Goal: Register for event/course

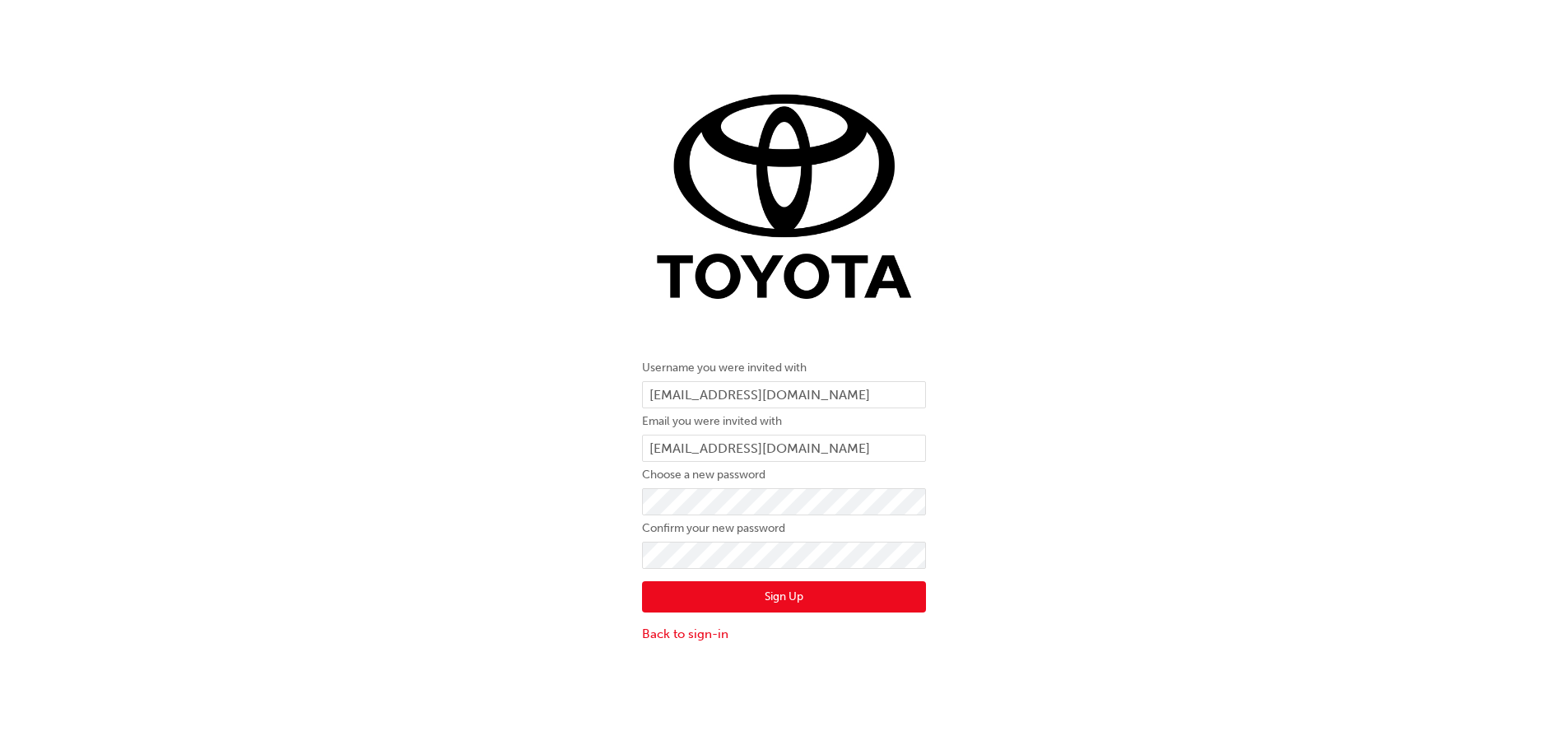
click at [792, 593] on button "Sign Up" at bounding box center [784, 596] width 284 height 31
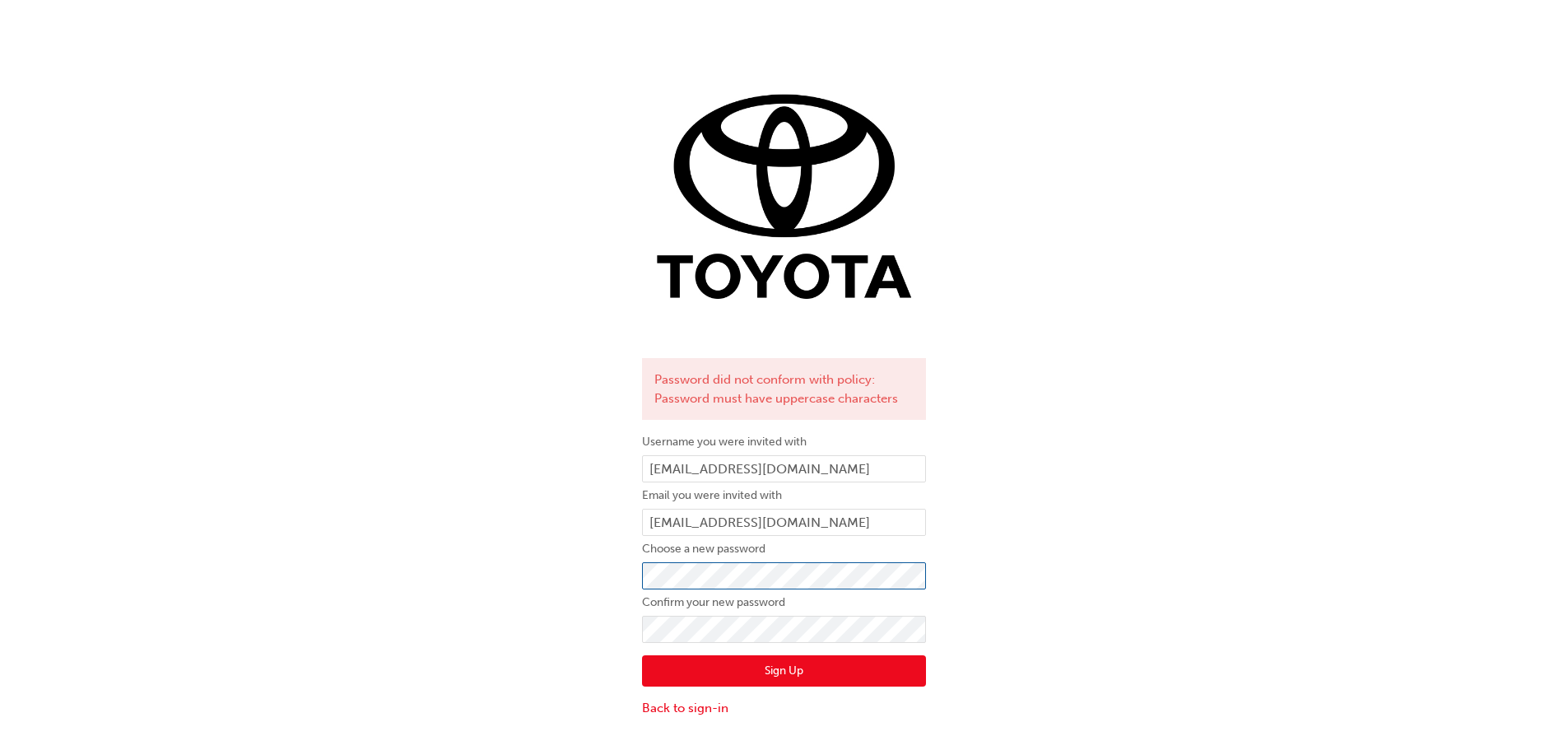
click at [615, 578] on div "Password did not conform with policy: Password must have uppercase characters U…" at bounding box center [784, 382] width 1568 height 692
click at [792, 666] on button "Sign Up" at bounding box center [784, 670] width 284 height 31
click at [774, 665] on button "Sign Up" at bounding box center [784, 670] width 284 height 31
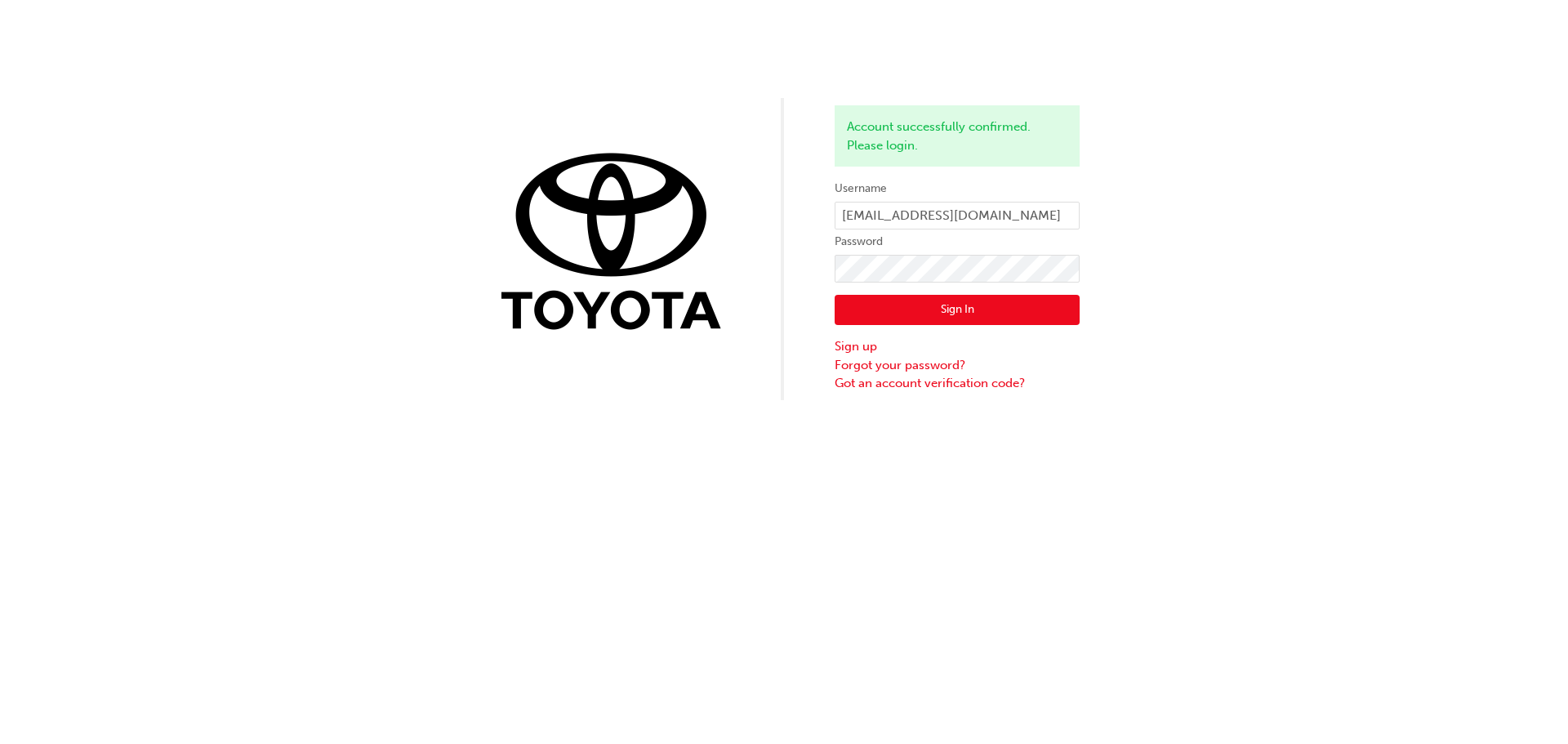
click at [950, 312] on button "Sign In" at bounding box center [956, 310] width 245 height 31
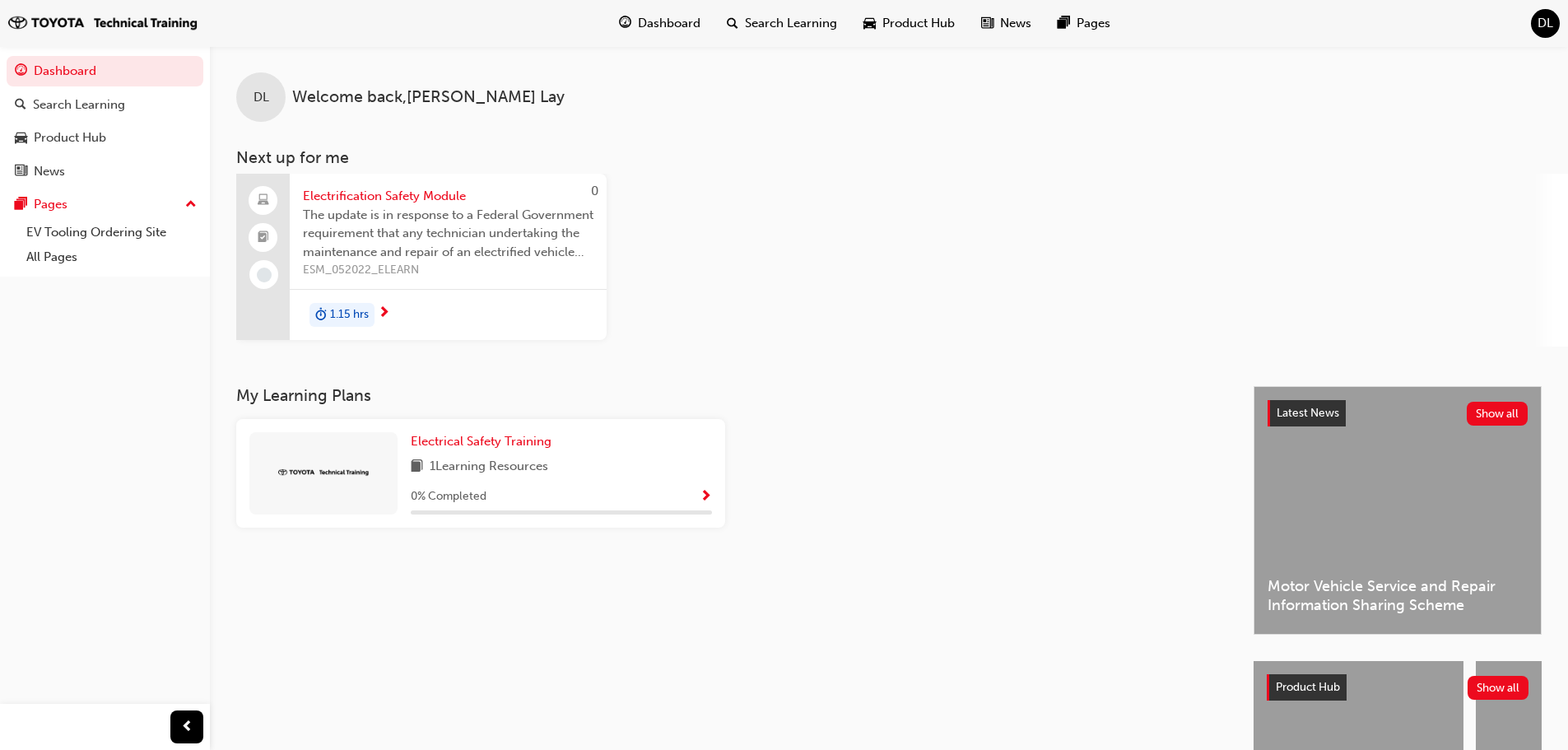
click at [383, 311] on span "next-icon" at bounding box center [384, 314] width 12 height 15
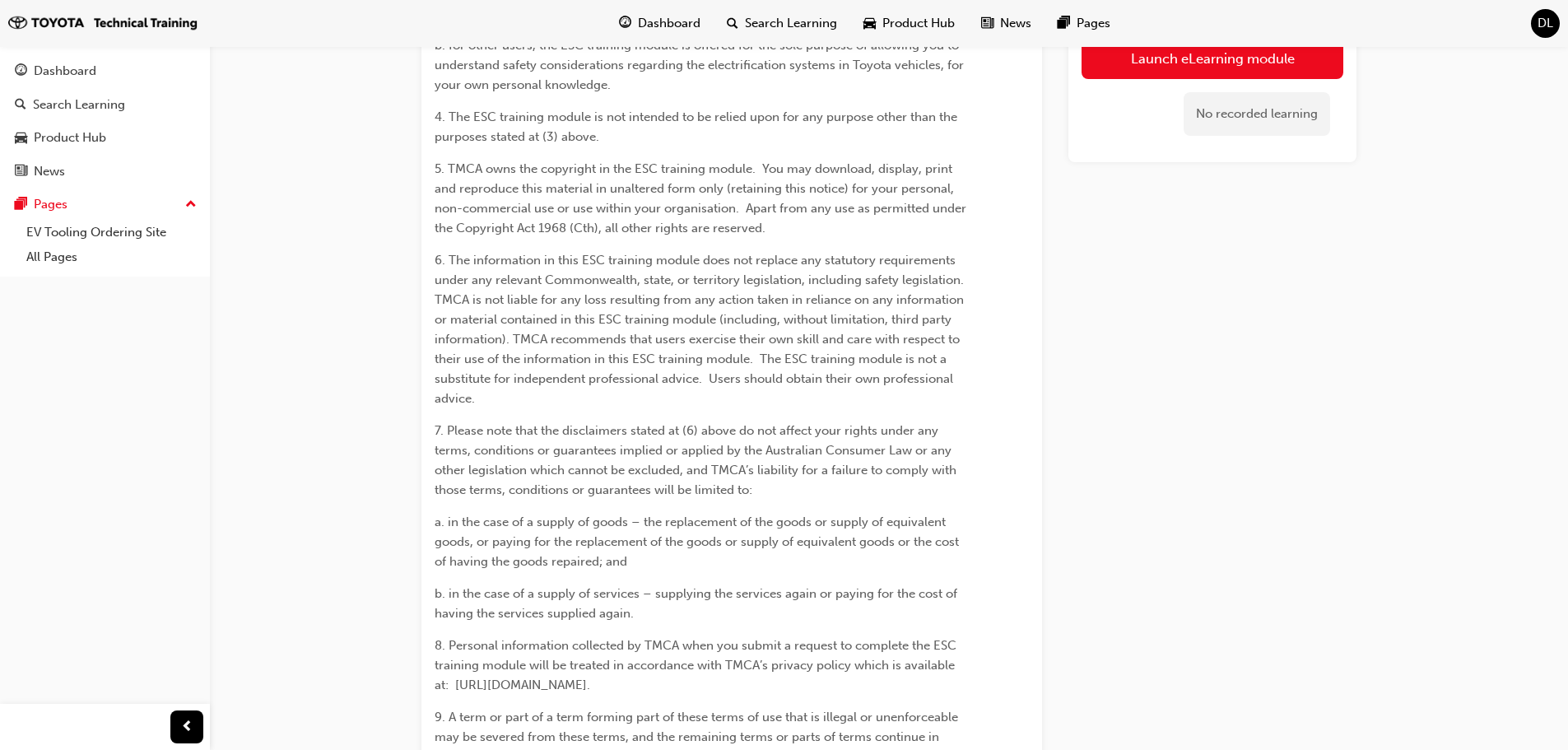
scroll to position [1234, 0]
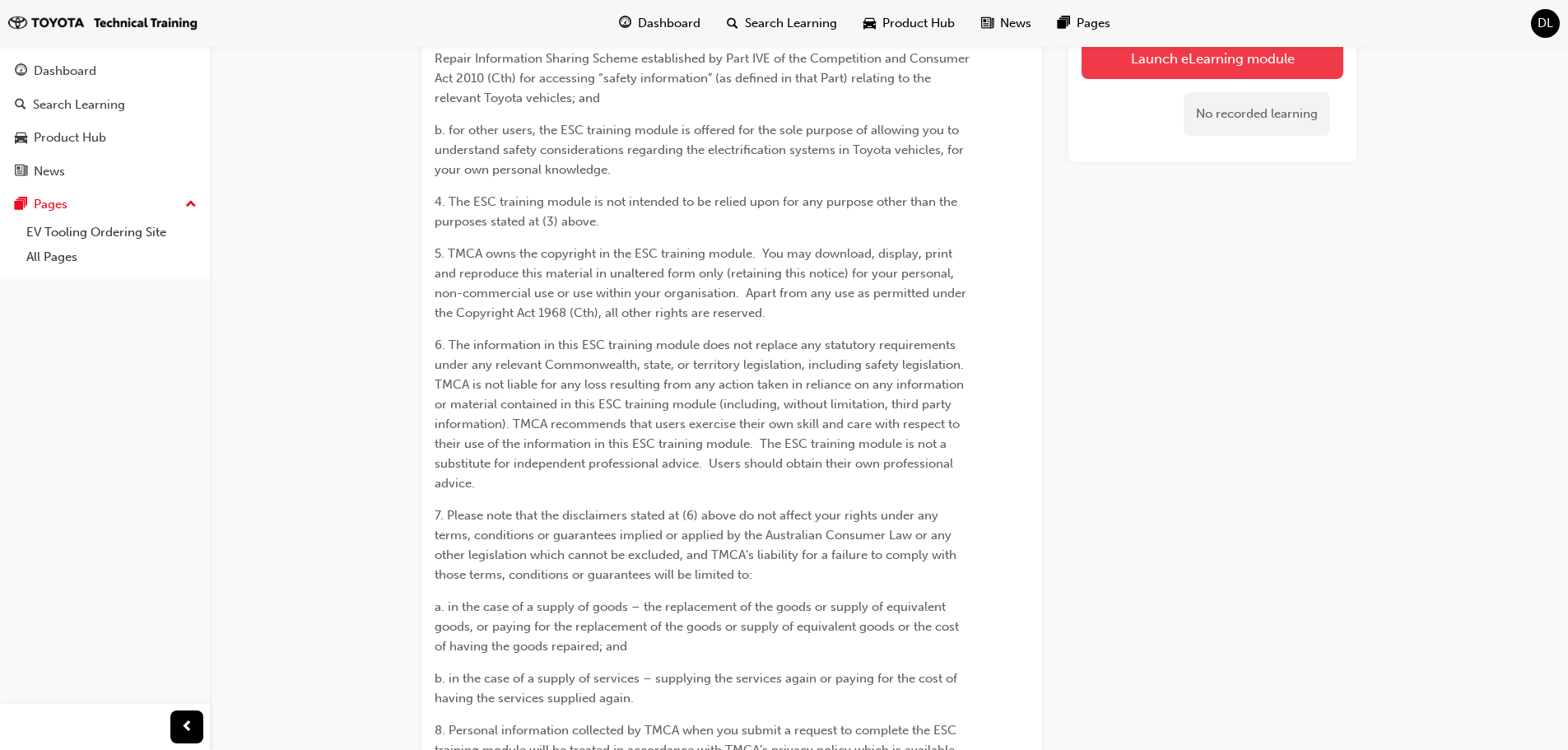
click at [1220, 57] on link "Launch eLearning module" at bounding box center [1211, 58] width 262 height 41
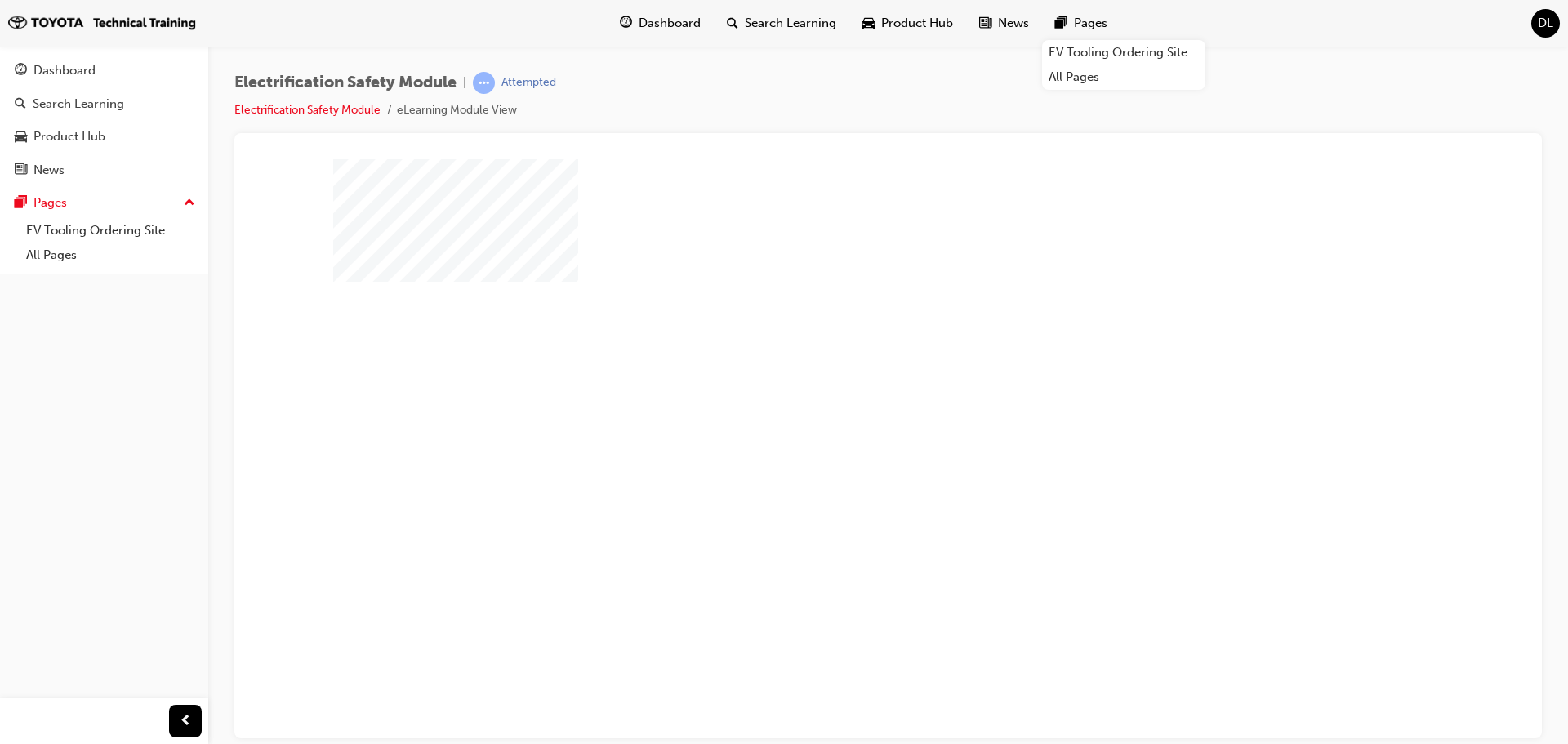
click at [841, 401] on div "play" at bounding box center [841, 401] width 0 height 0
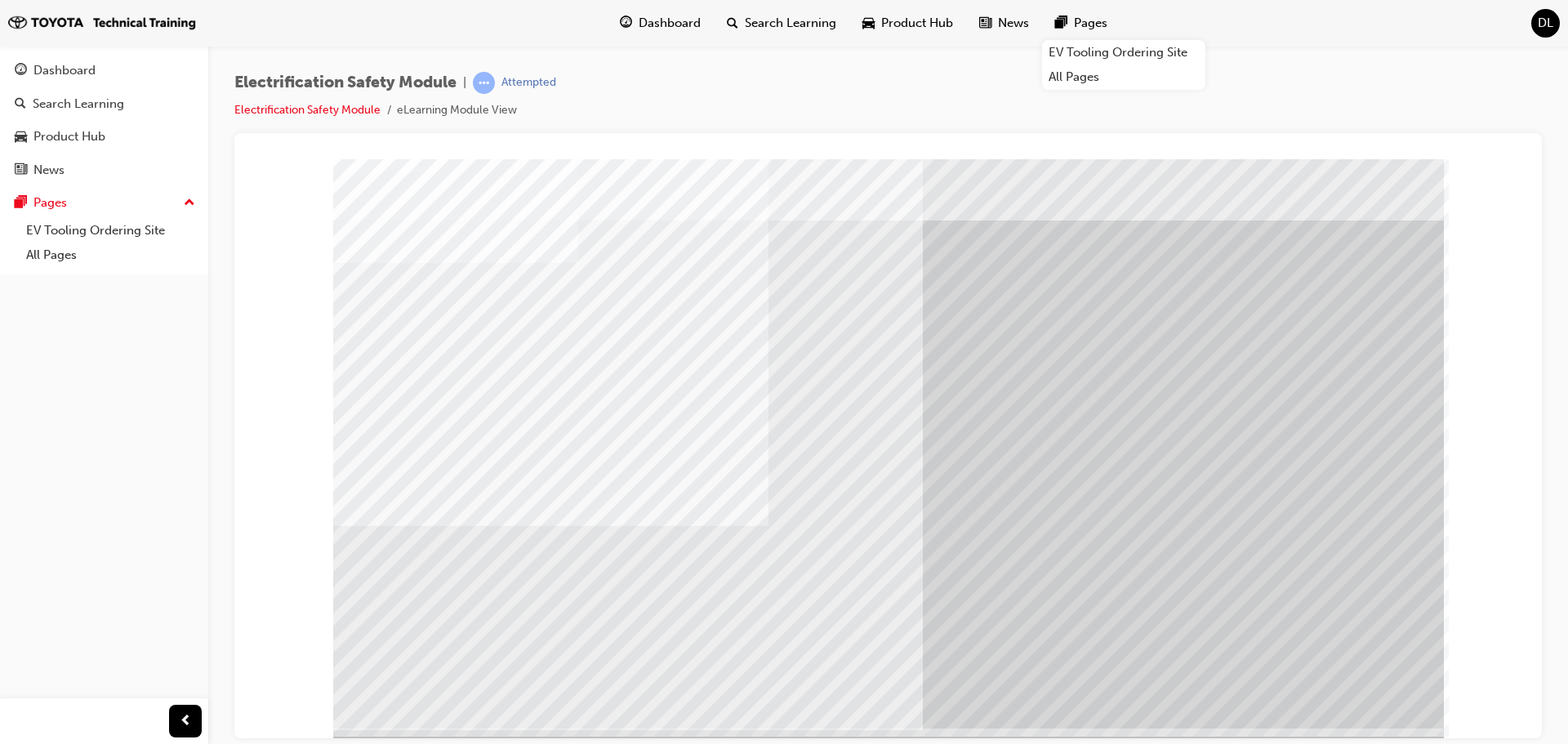
scroll to position [34, 0]
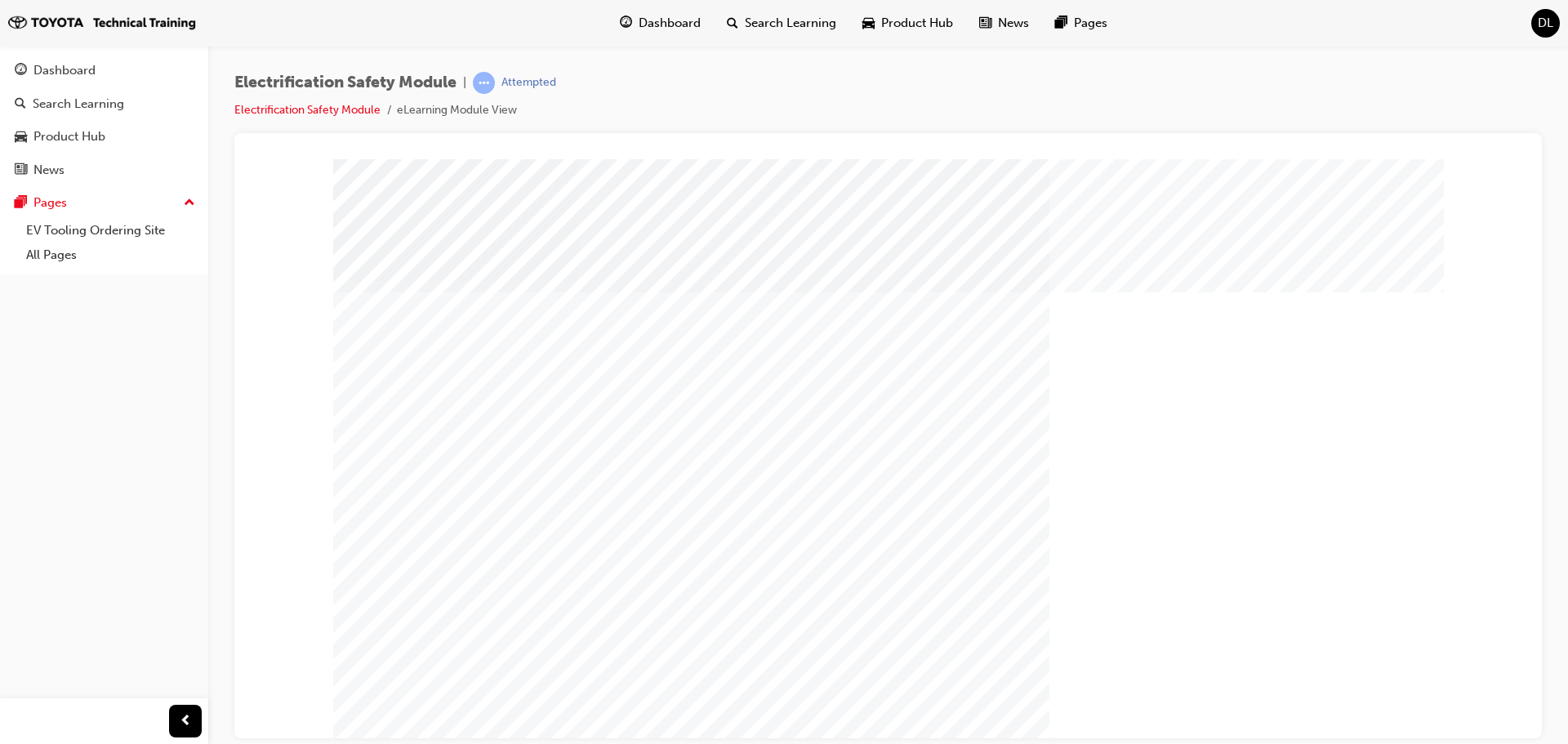
click at [1542, 19] on span "DL" at bounding box center [1545, 23] width 16 height 19
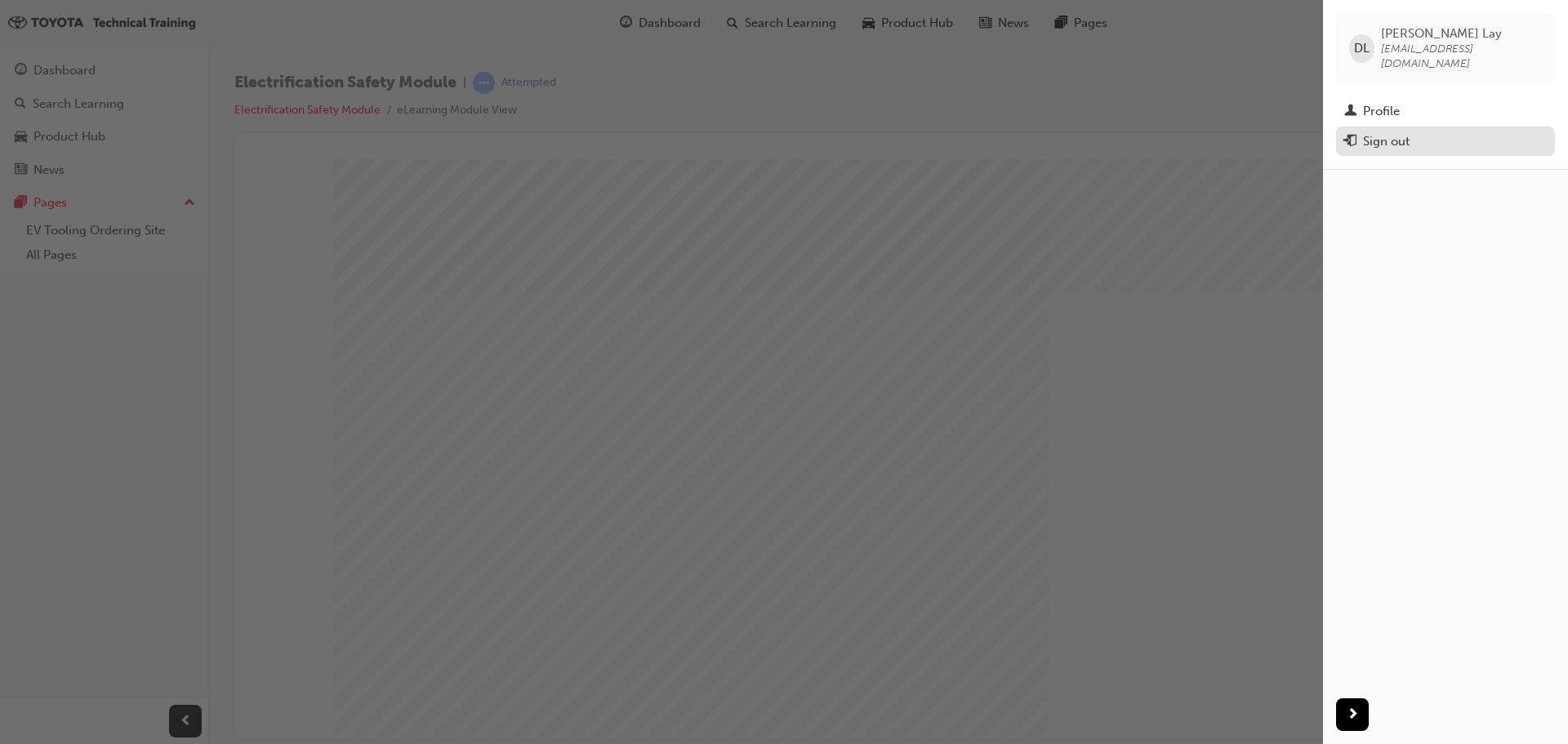
click at [1407, 132] on div "Sign out" at bounding box center [1386, 142] width 47 height 19
